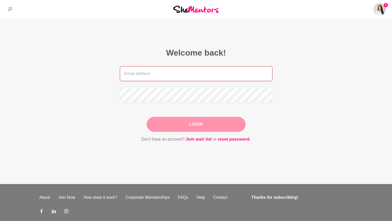
type input "[EMAIL_ADDRESS][DOMAIN_NAME]"
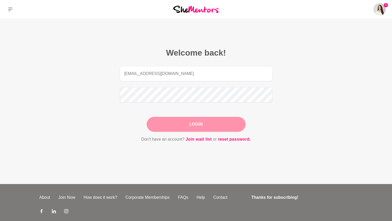
click at [203, 124] on div "Login" at bounding box center [196, 124] width 99 height 15
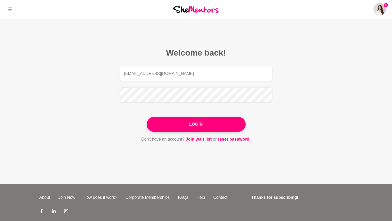
click at [203, 124] on button "Login" at bounding box center [196, 124] width 99 height 15
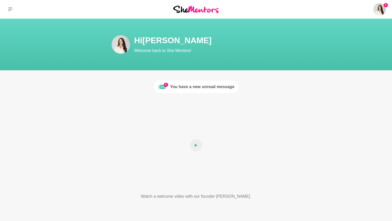
click at [191, 90] on div "You have a new unread message" at bounding box center [202, 87] width 64 height 6
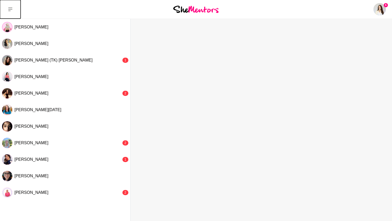
click at [12, 8] on icon at bounding box center [10, 9] width 4 height 4
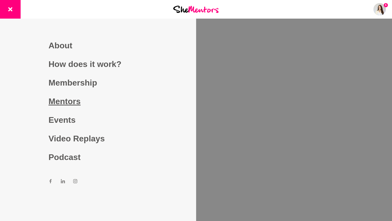
click at [71, 100] on link "Mentors" at bounding box center [97, 101] width 99 height 19
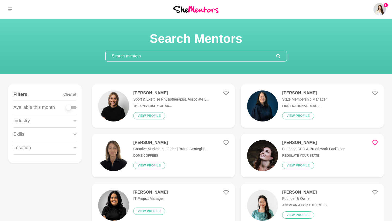
click at [147, 56] on input "text" at bounding box center [191, 56] width 171 height 10
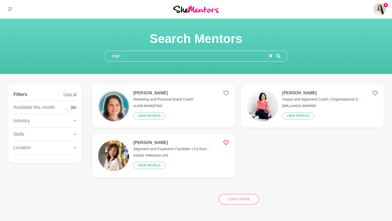
type input "align"
click at [155, 149] on p "Alignment and Expansion Facilitator | Co-foun..." at bounding box center [171, 148] width 76 height 5
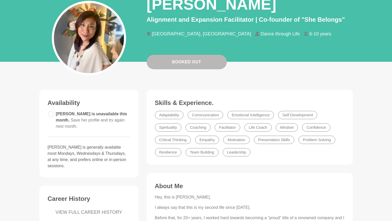
scroll to position [50, 0]
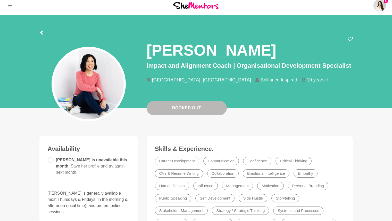
scroll to position [3, 0]
